Goal: Information Seeking & Learning: Stay updated

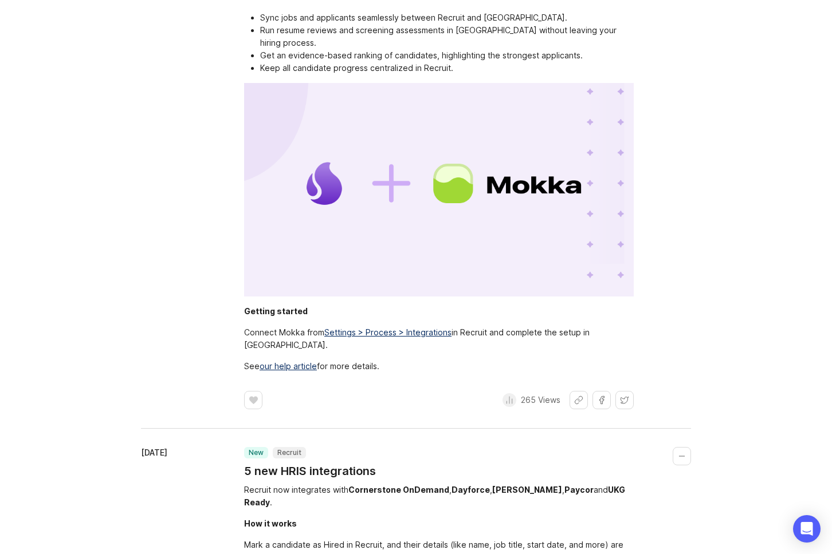
scroll to position [915, 0]
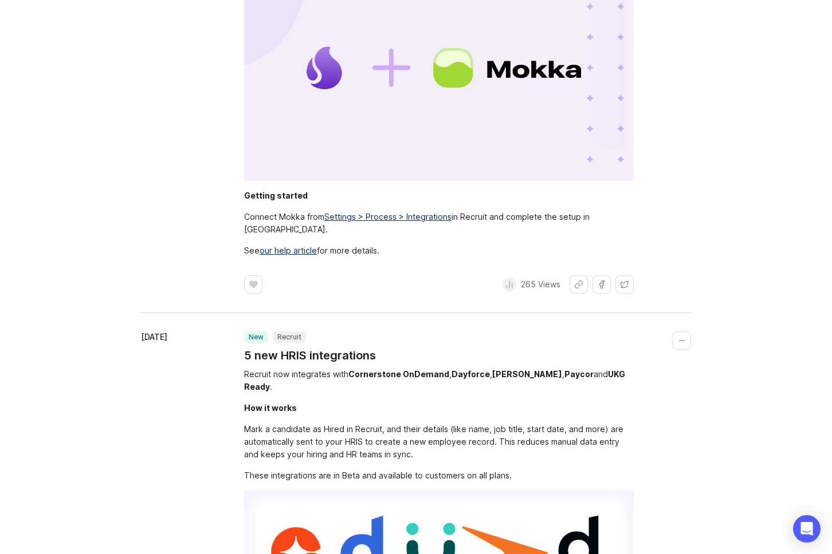
scroll to position [1015, 0]
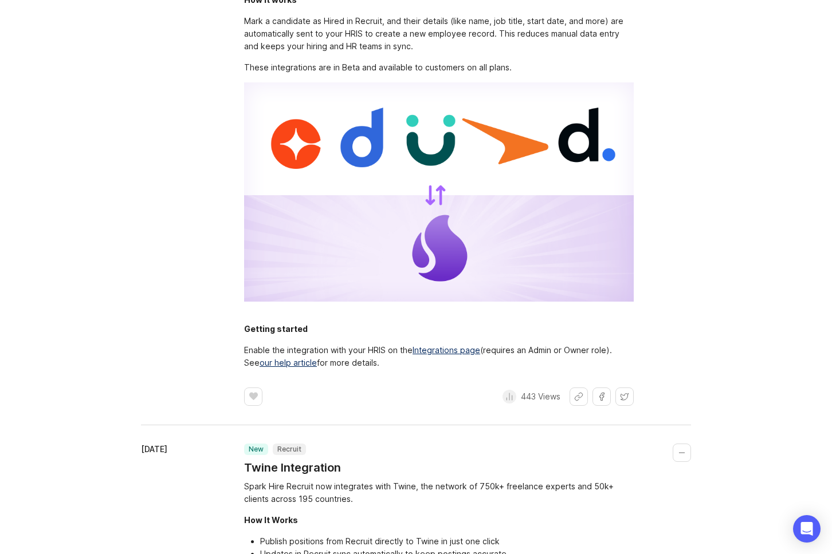
scroll to position [1453, 0]
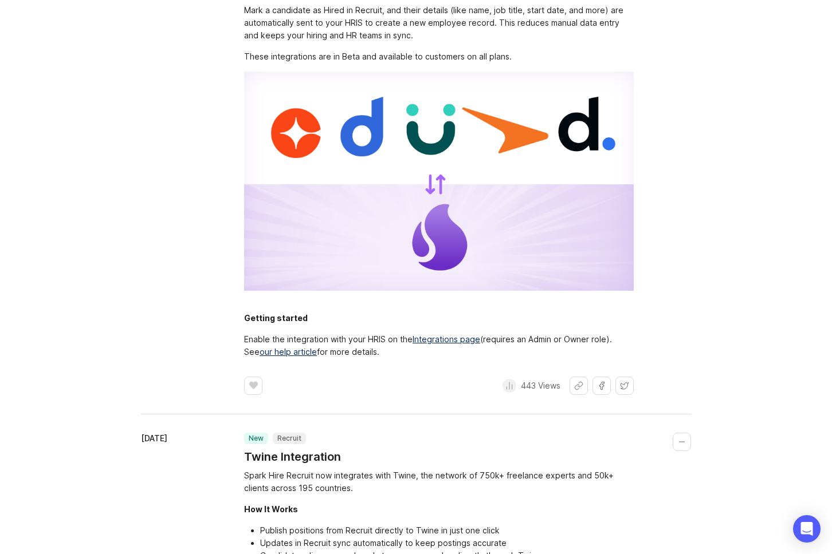
click at [419, 42] on div "Mark a candidate as Hired in Recruit, and their details (like name, job title, …" at bounding box center [439, 23] width 390 height 38
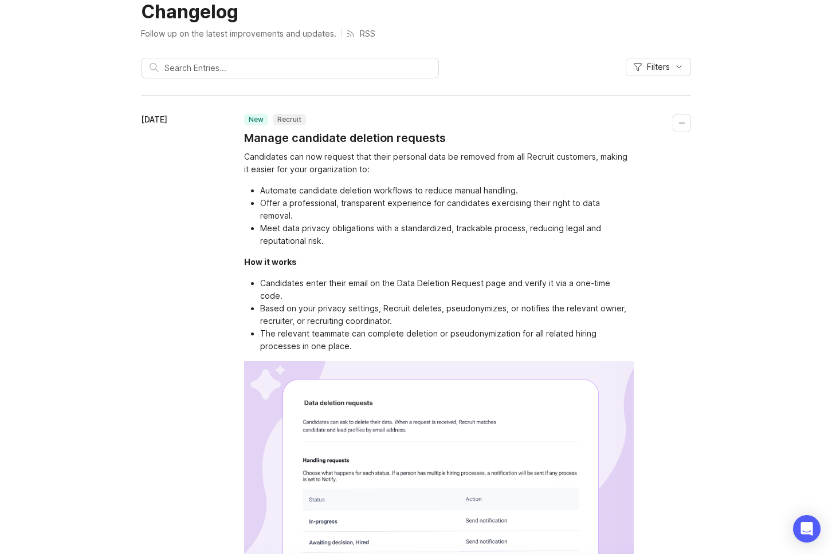
scroll to position [0, 0]
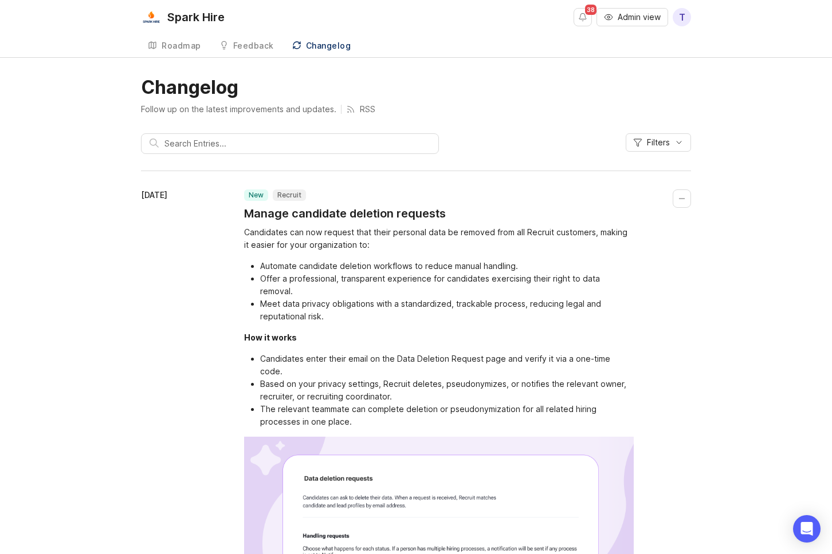
click at [368, 232] on div "Candidates can now request that their personal data be removed from all Recruit…" at bounding box center [439, 238] width 390 height 25
click at [358, 233] on div "Candidates can now request that their personal data be removed from all Recruit…" at bounding box center [439, 238] width 390 height 25
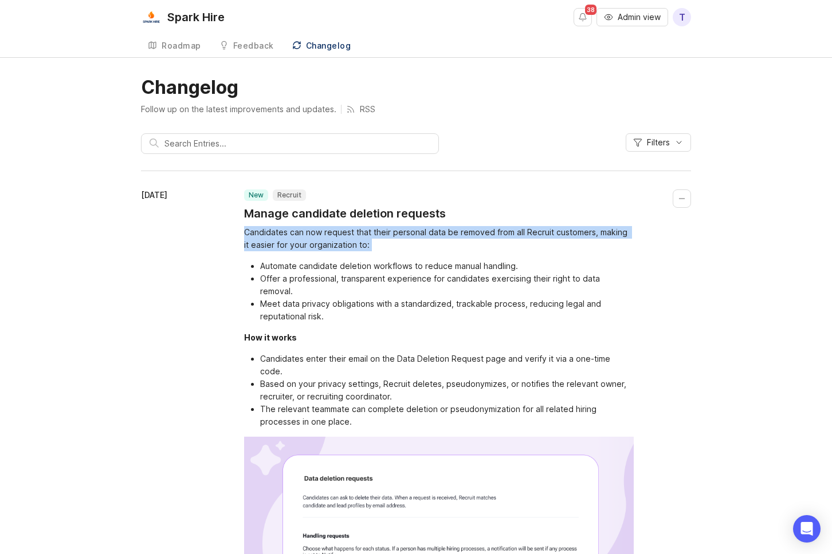
click at [358, 233] on div "Candidates can now request that their personal data be removed from all Recruit…" at bounding box center [439, 238] width 390 height 25
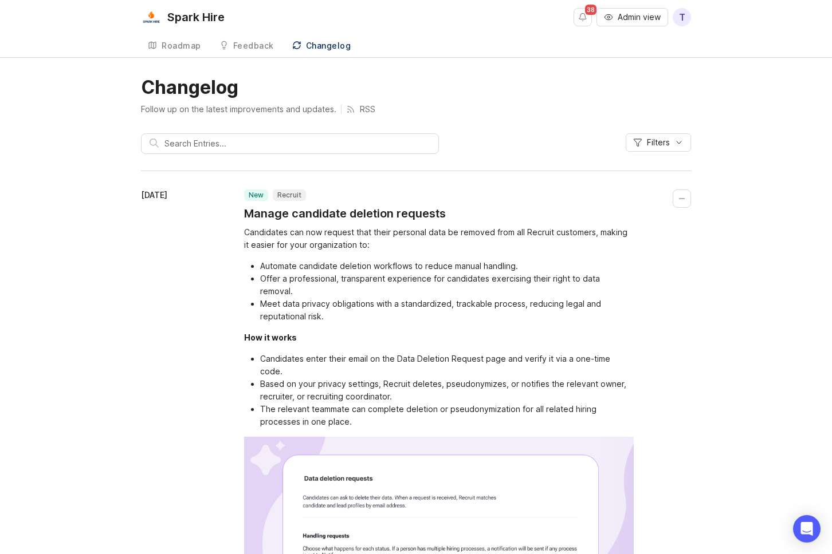
click at [352, 233] on div "Candidates can now request that their personal data be removed from all Recruit…" at bounding box center [439, 238] width 390 height 25
click at [339, 234] on div "Candidates can now request that their personal data be removed from all Recruit…" at bounding box center [439, 238] width 390 height 25
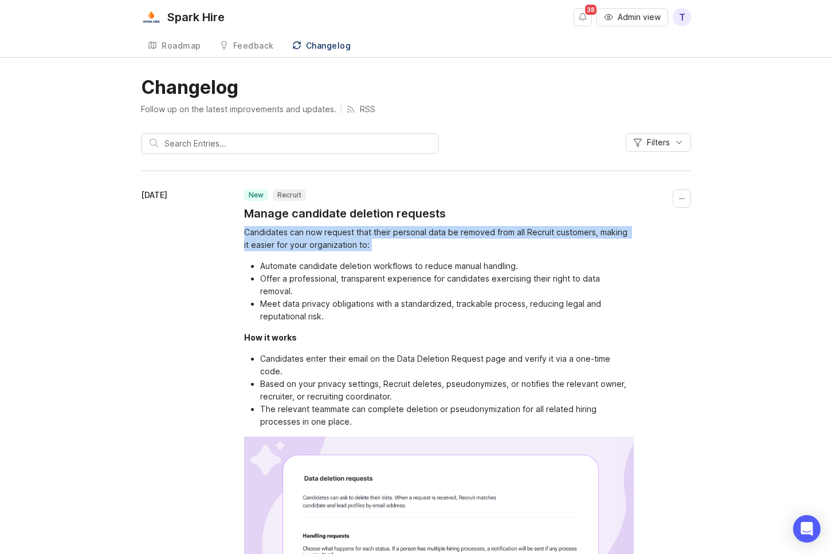
click at [339, 234] on div "Candidates can now request that their personal data be removed from all Recruit…" at bounding box center [439, 238] width 390 height 25
click at [345, 235] on div "Candidates can now request that their personal data be removed from all Recruit…" at bounding box center [439, 238] width 390 height 25
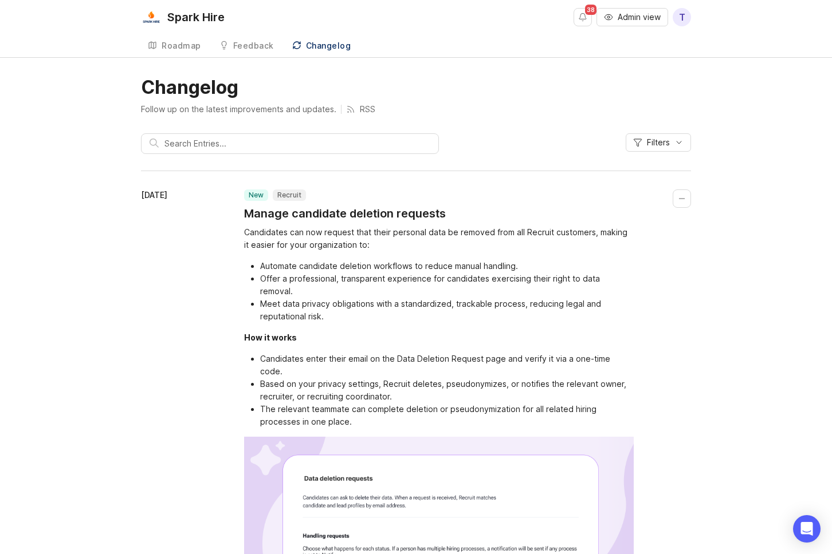
click at [333, 230] on div "Candidates can now request that their personal data be removed from all Recruit…" at bounding box center [439, 238] width 390 height 25
click at [336, 211] on h1 "Manage candidate deletion requests" at bounding box center [345, 214] width 202 height 16
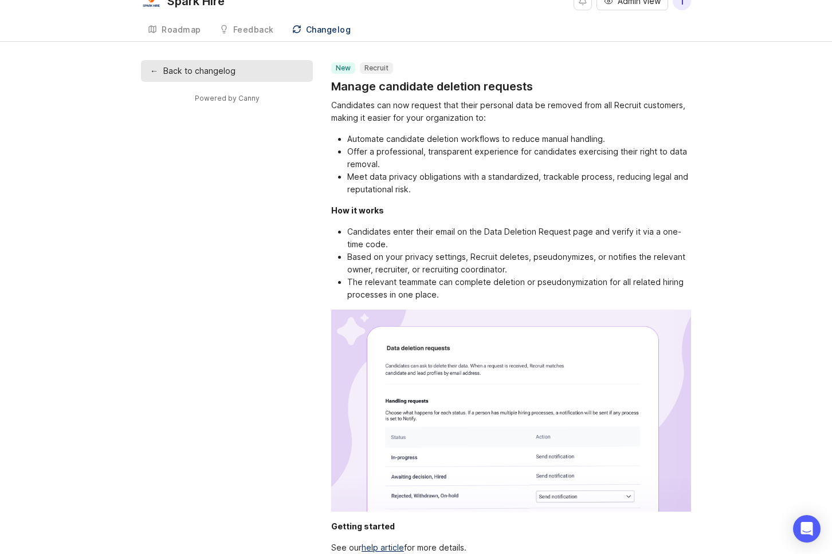
scroll to position [1, 0]
